Goal: Find specific page/section: Find specific page/section

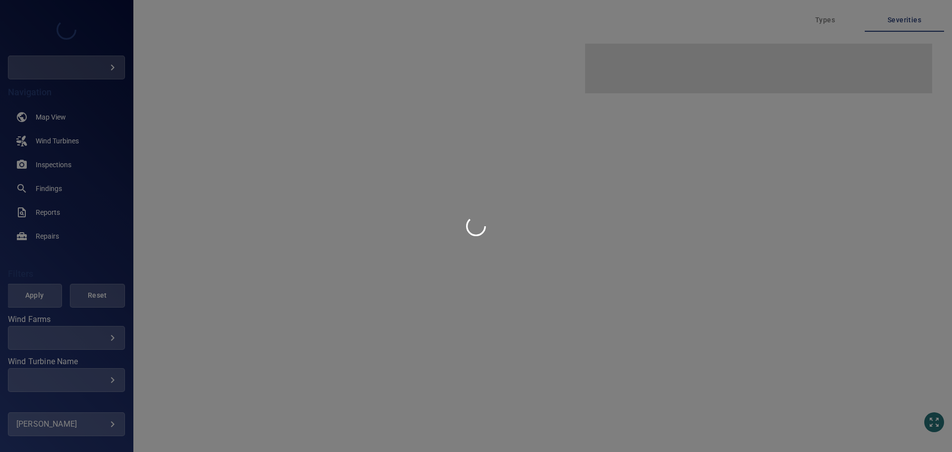
type input "****"
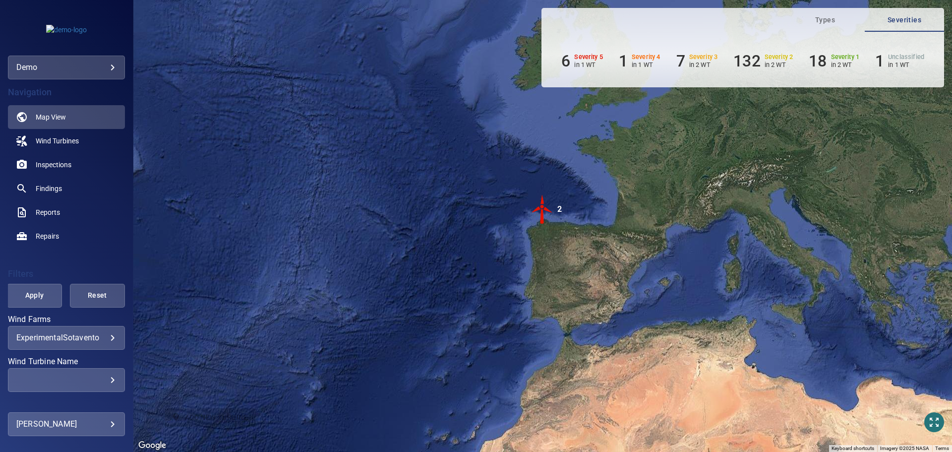
click at [106, 66] on body "**********" at bounding box center [476, 226] width 952 height 452
click at [165, 90] on link "perceptual" at bounding box center [193, 85] width 100 height 18
